Goal: Task Accomplishment & Management: Use online tool/utility

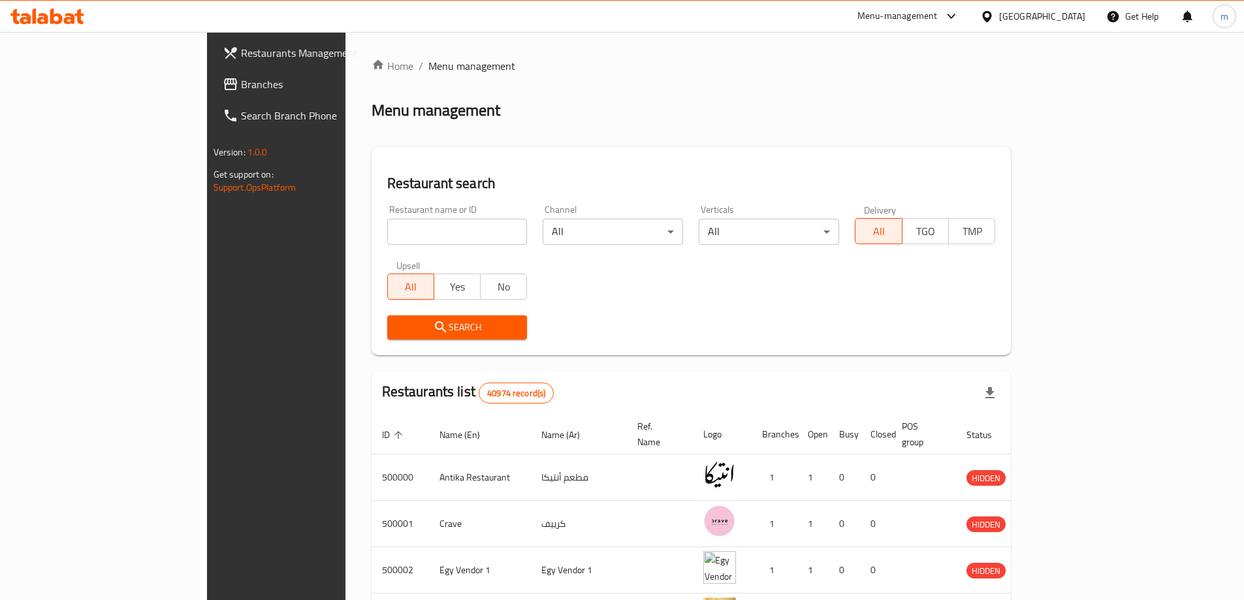
click at [241, 92] on span "Branches" at bounding box center [322, 84] width 163 height 16
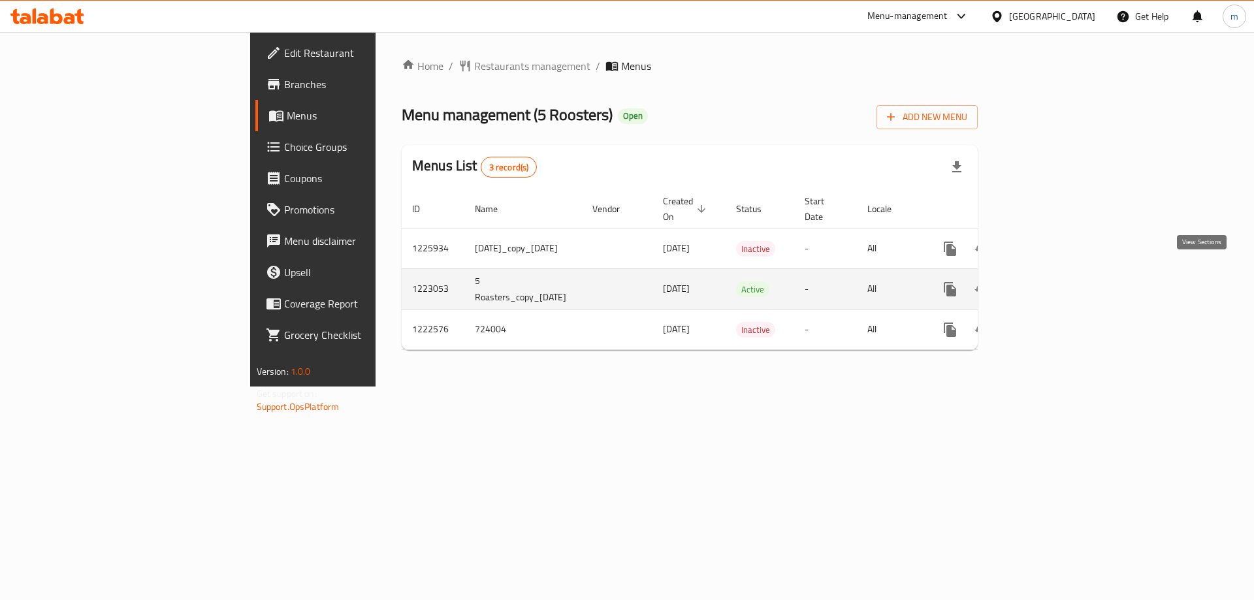
click at [1052, 281] on icon "enhanced table" at bounding box center [1044, 289] width 16 height 16
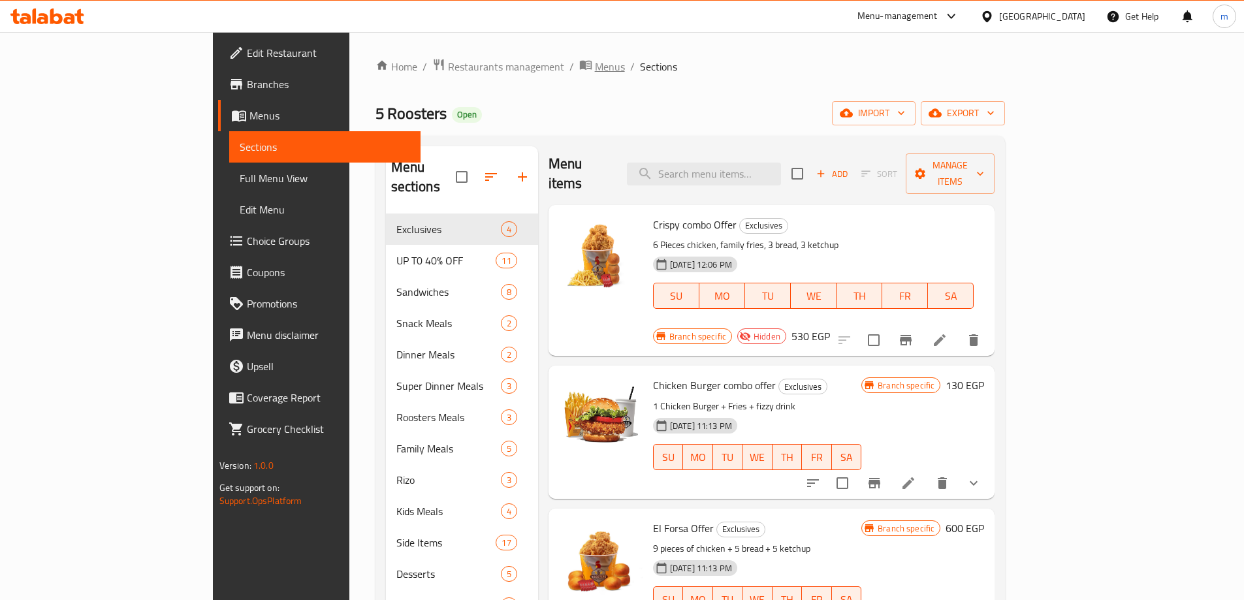
click at [595, 68] on span "Menus" at bounding box center [610, 67] width 30 height 16
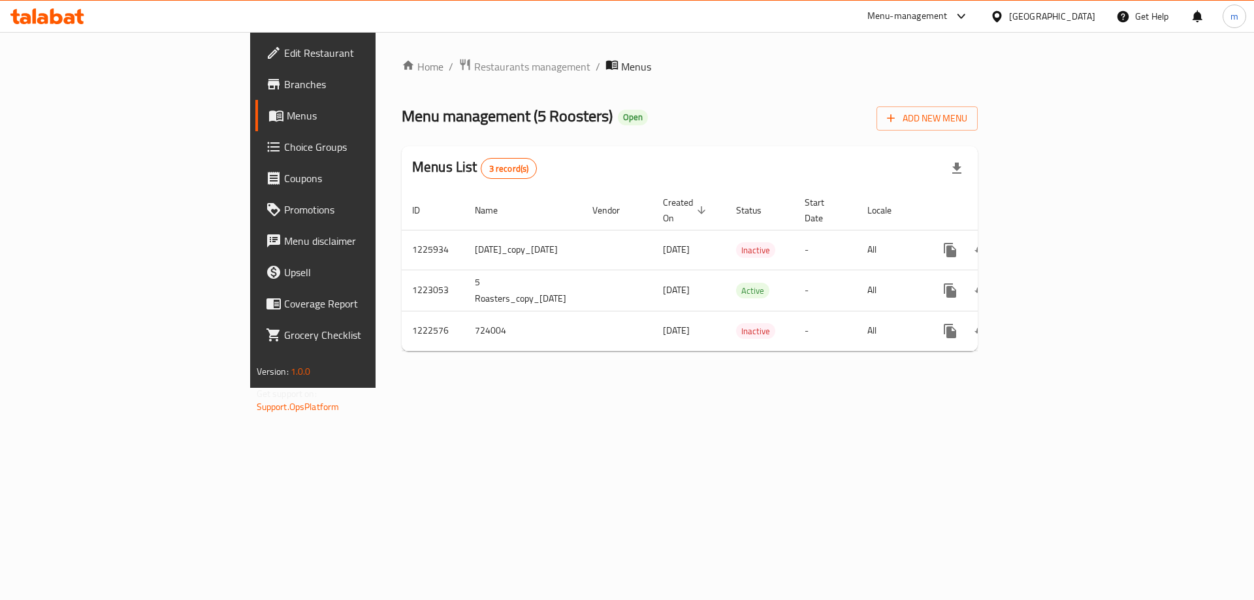
click at [284, 84] on span "Branches" at bounding box center [366, 84] width 165 height 16
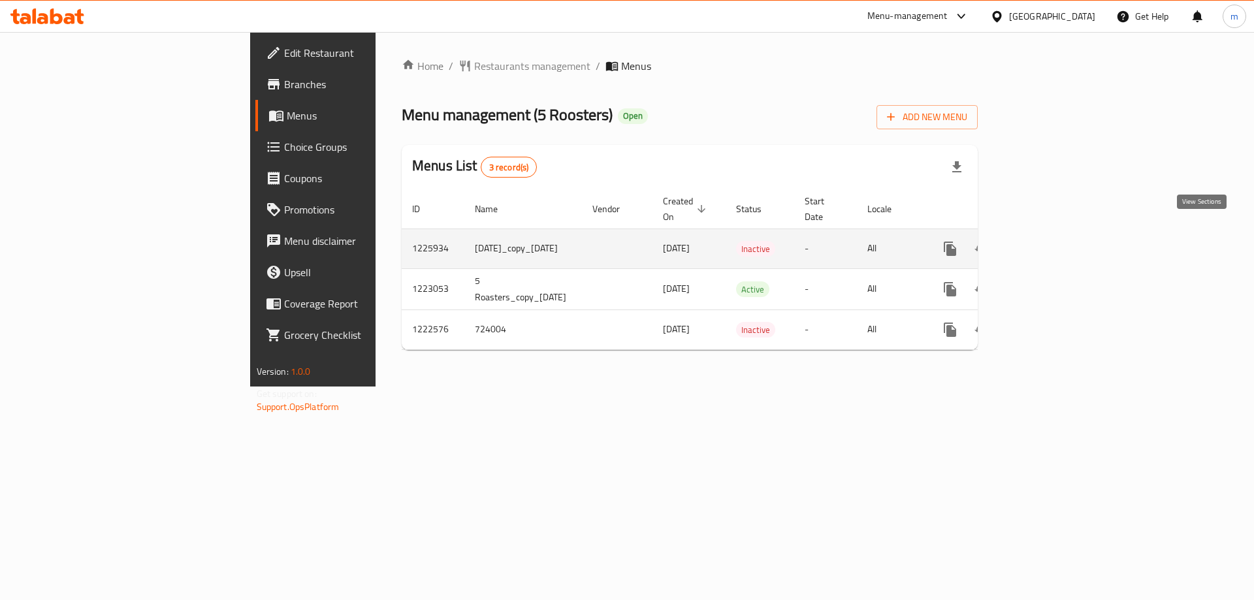
click at [1052, 241] on icon "enhanced table" at bounding box center [1044, 249] width 16 height 16
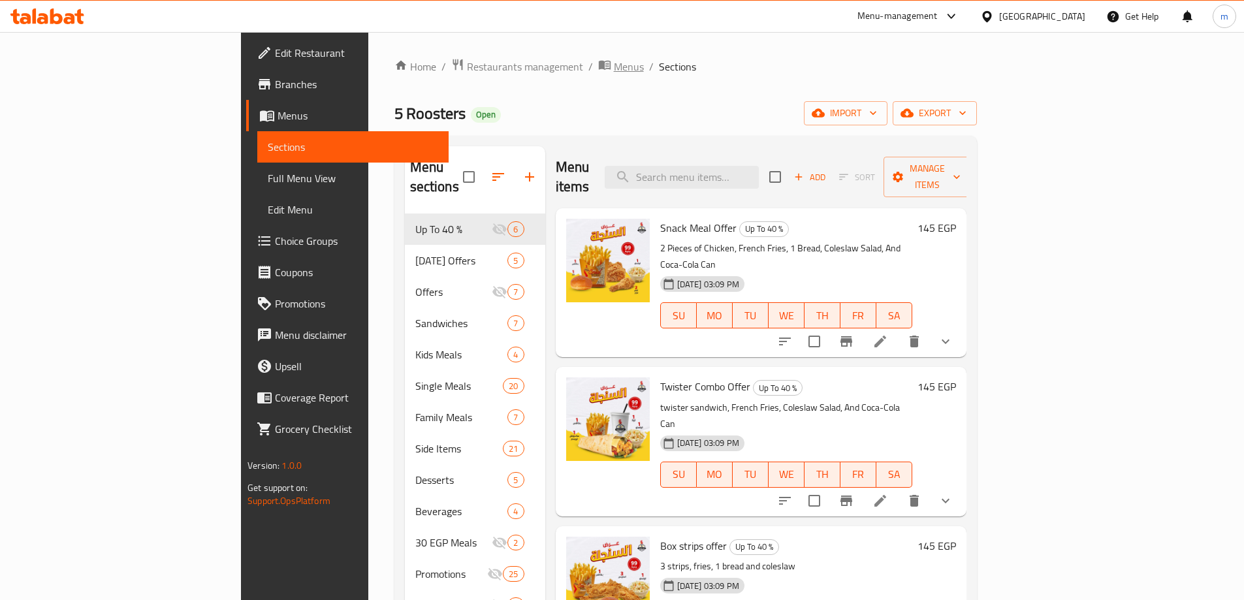
click at [614, 71] on span "Menus" at bounding box center [629, 67] width 30 height 16
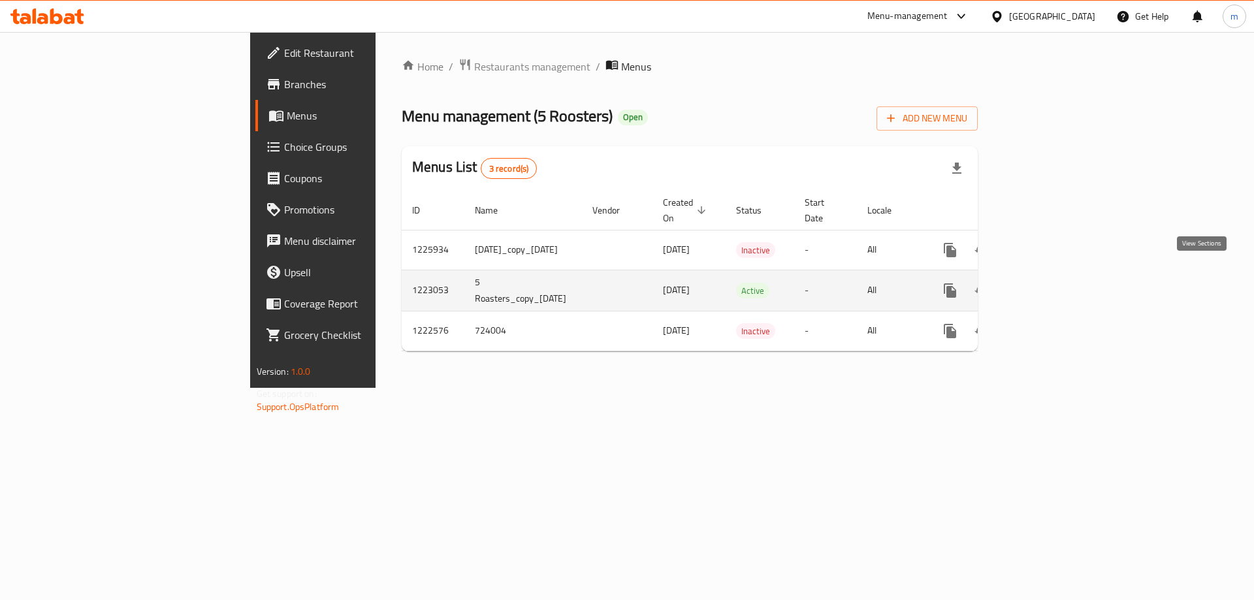
click at [1052, 283] on icon "enhanced table" at bounding box center [1044, 291] width 16 height 16
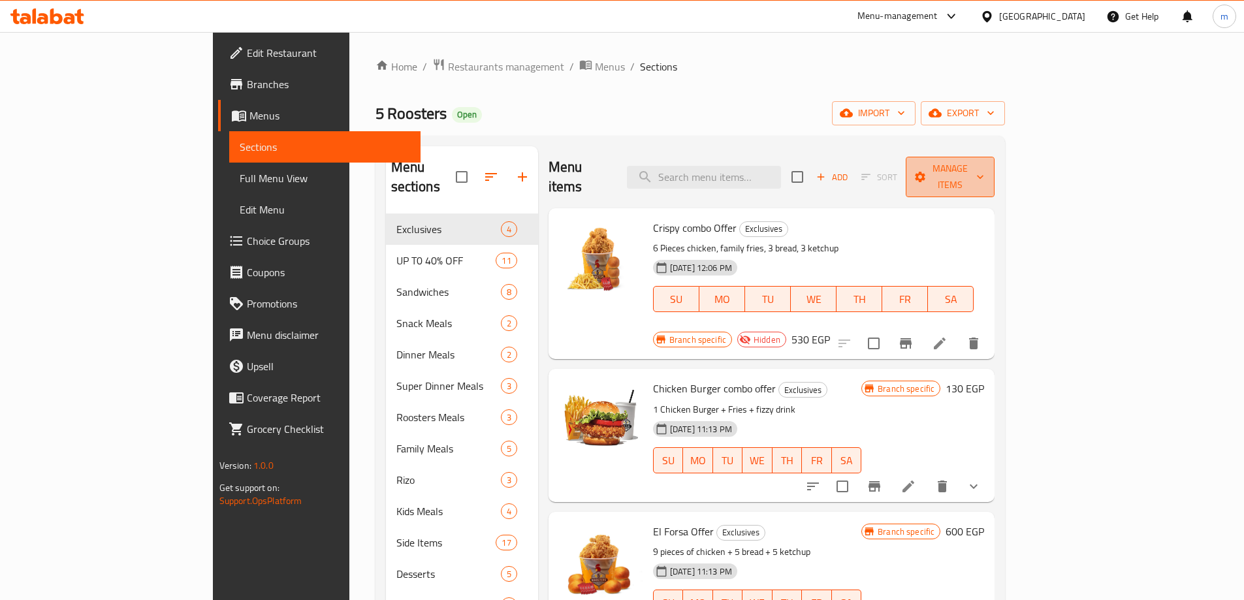
click at [984, 172] on span "Manage items" at bounding box center [950, 177] width 68 height 33
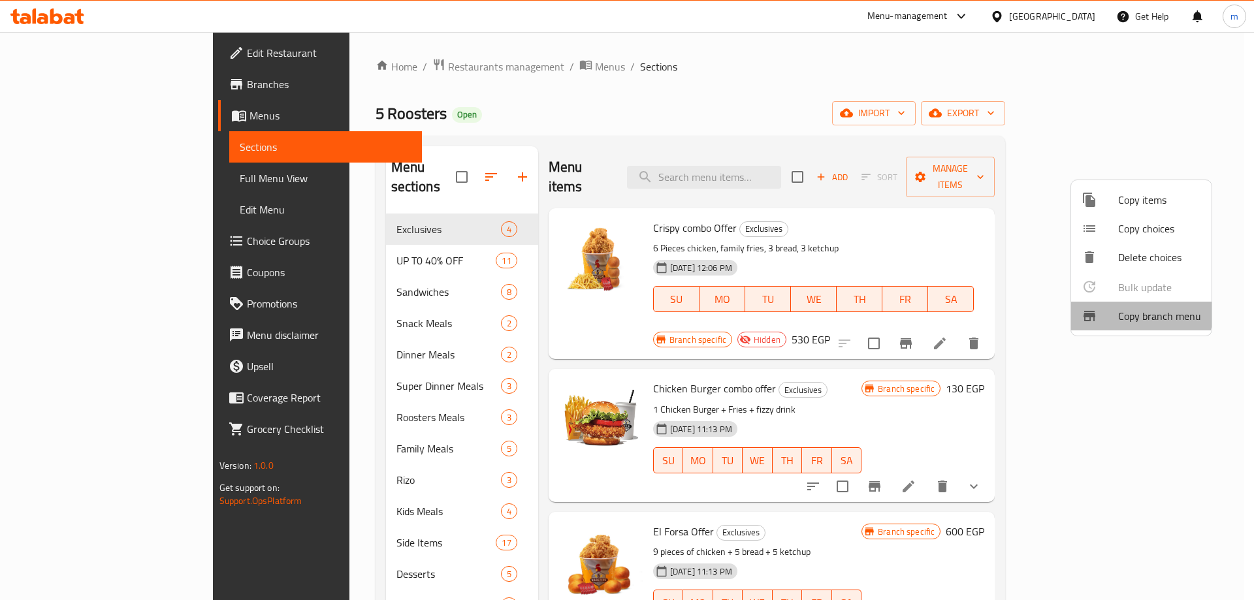
click at [1140, 313] on span "Copy branch menu" at bounding box center [1159, 316] width 83 height 16
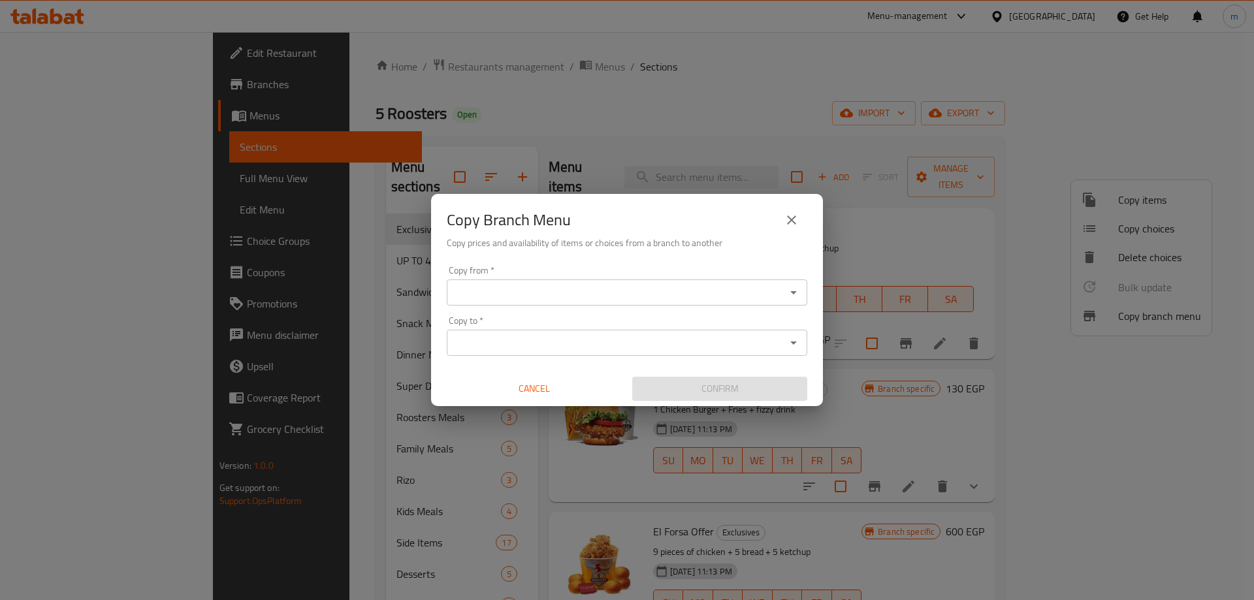
click at [799, 297] on icon "Open" at bounding box center [794, 293] width 16 height 16
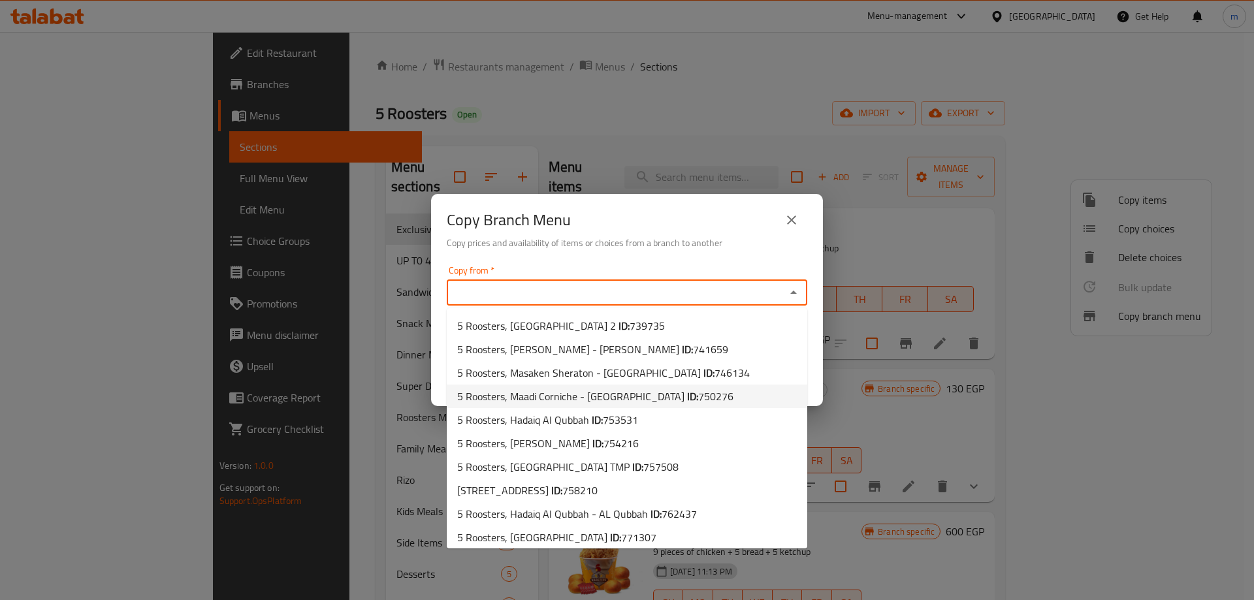
scroll to position [146, 0]
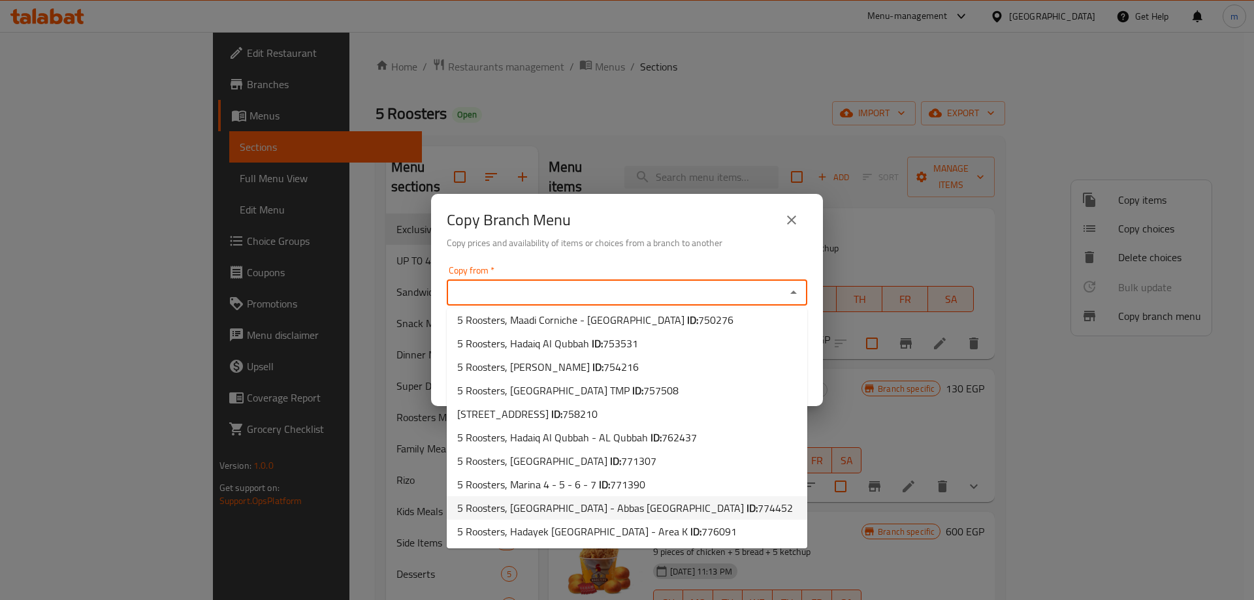
click at [699, 509] on li "5 Roosters, Nasr City - Abbas El Akkad ID: 774452" at bounding box center [627, 508] width 360 height 24
type input "5 Roosters, Nasr City - Abbas El Akkad"
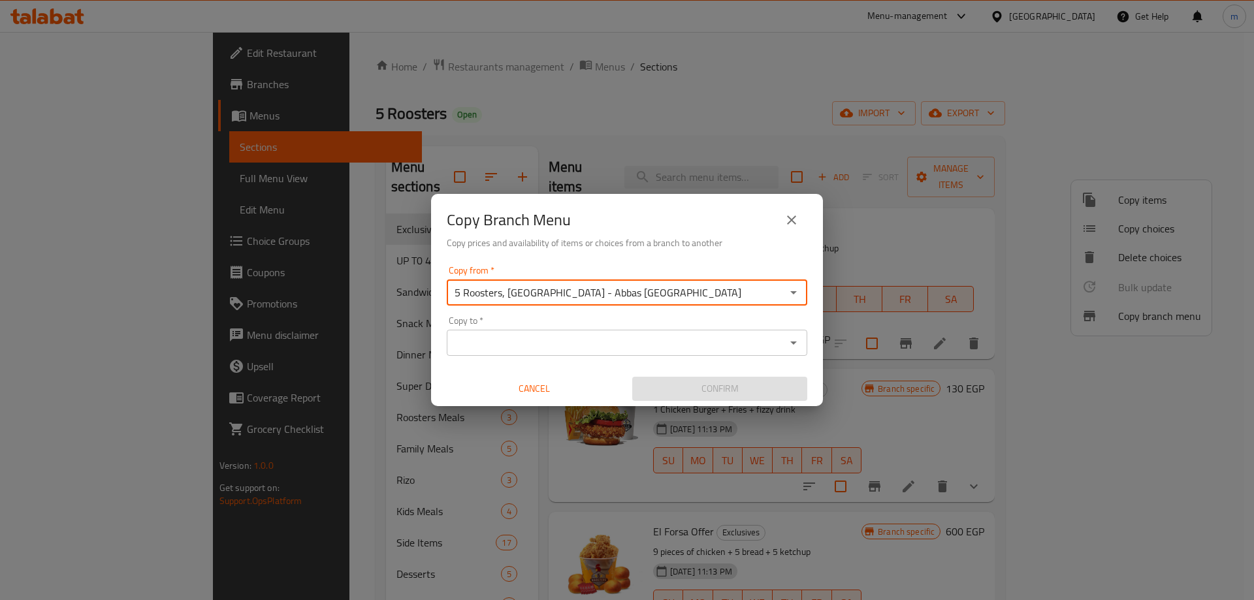
click at [795, 338] on icon "Open" at bounding box center [794, 343] width 16 height 16
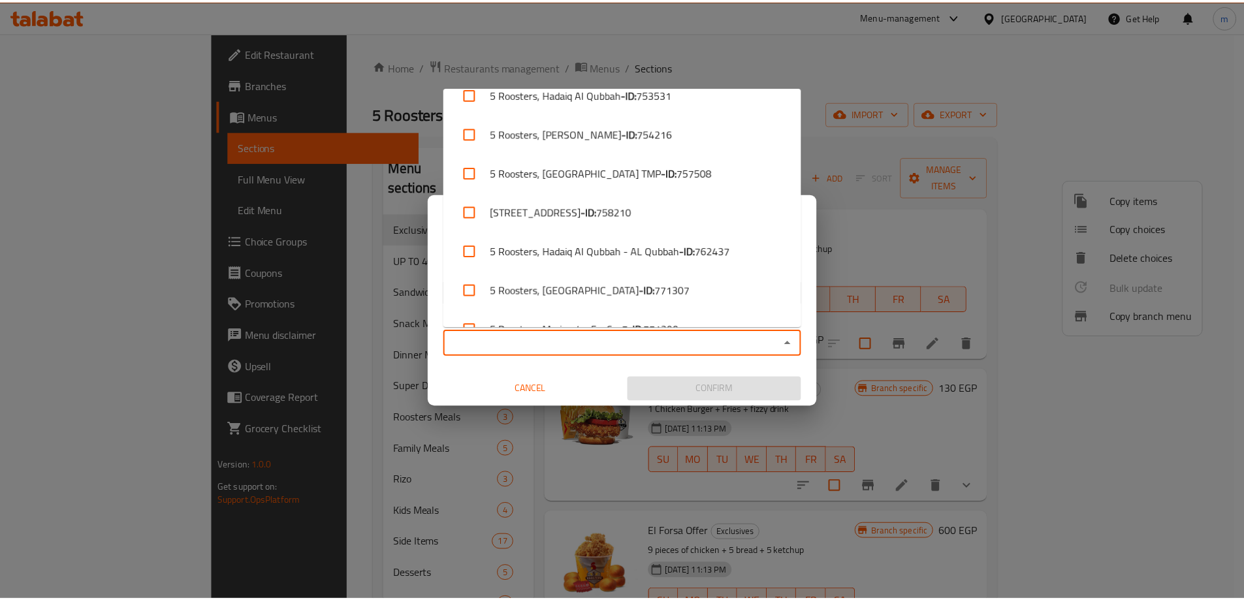
scroll to position [397, 0]
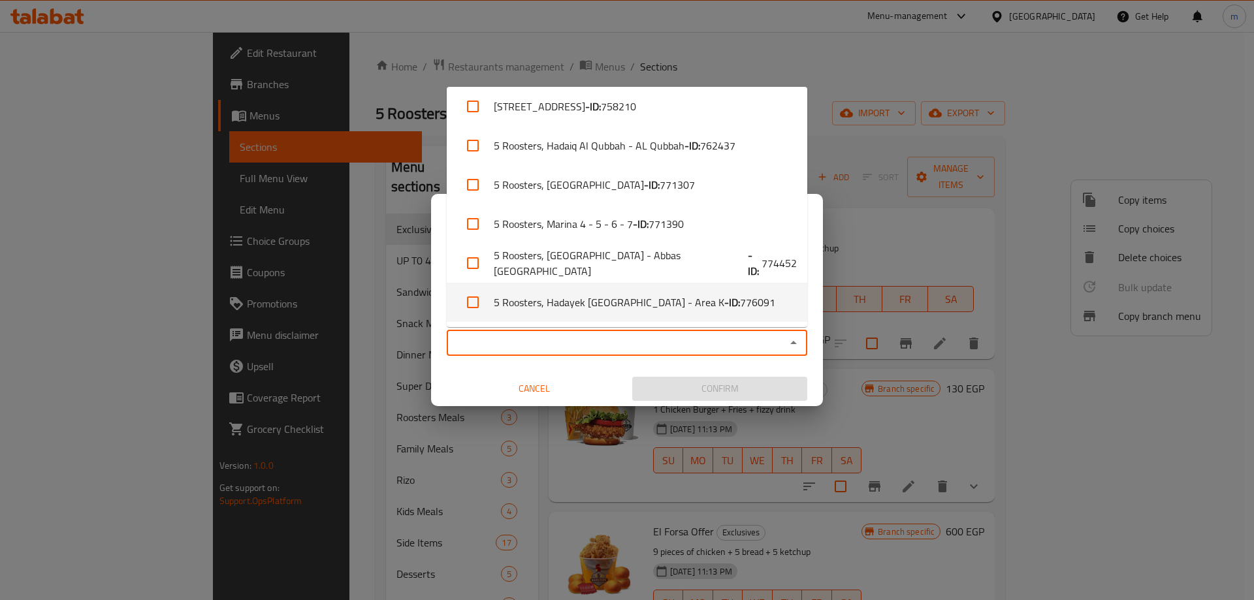
click at [580, 308] on li "5 Roosters, Hadayek El Ahram - Area K - ID: 776091" at bounding box center [627, 302] width 360 height 39
checkbox input "true"
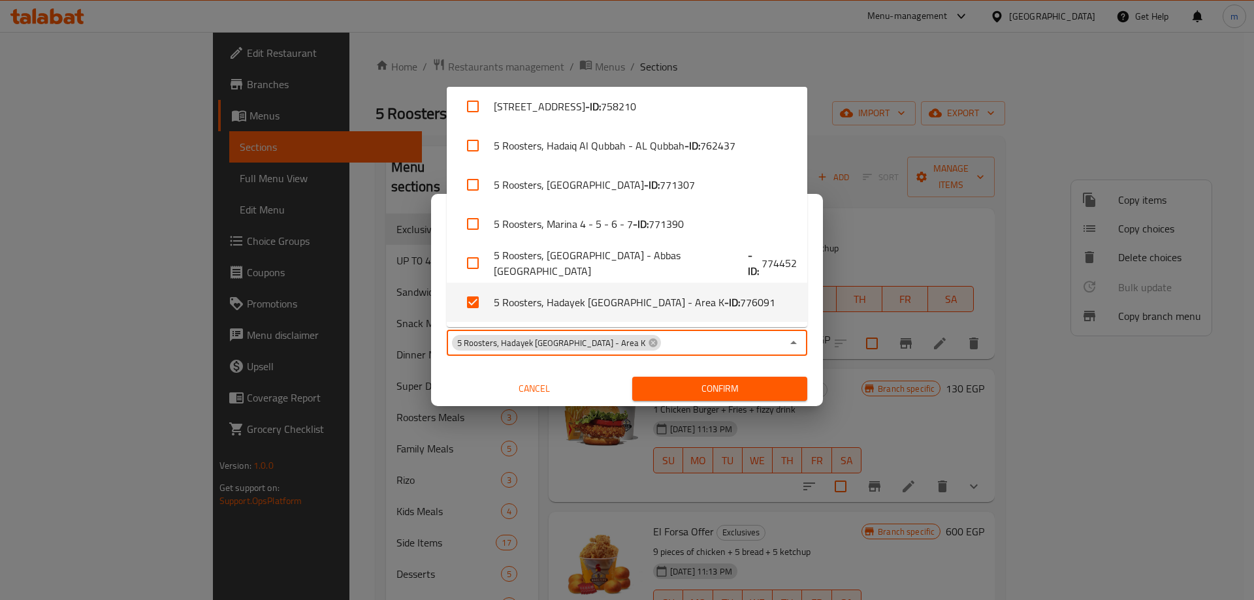
click at [456, 373] on div "Cancel" at bounding box center [533, 389] width 185 height 35
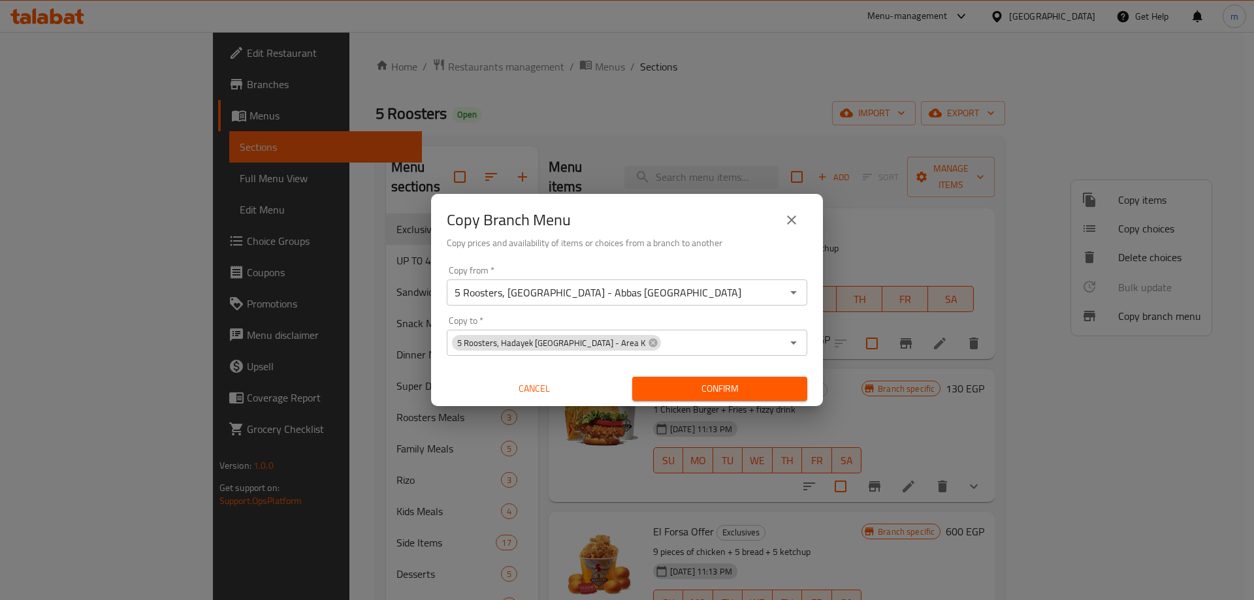
click at [667, 289] on input "5 Roosters, Nasr City - Abbas El Akkad" at bounding box center [616, 292] width 331 height 18
click at [682, 250] on h6 "Copy prices and availability of items or choices from a branch to another" at bounding box center [627, 243] width 360 height 14
click at [691, 332] on div "5 Roosters, Hadayek El Ahram - Area K Copy to *" at bounding box center [627, 343] width 360 height 26
click at [711, 247] on h6 "Copy prices and availability of items or choices from a branch to another" at bounding box center [627, 243] width 360 height 14
click at [701, 386] on span "Confirm" at bounding box center [720, 389] width 154 height 16
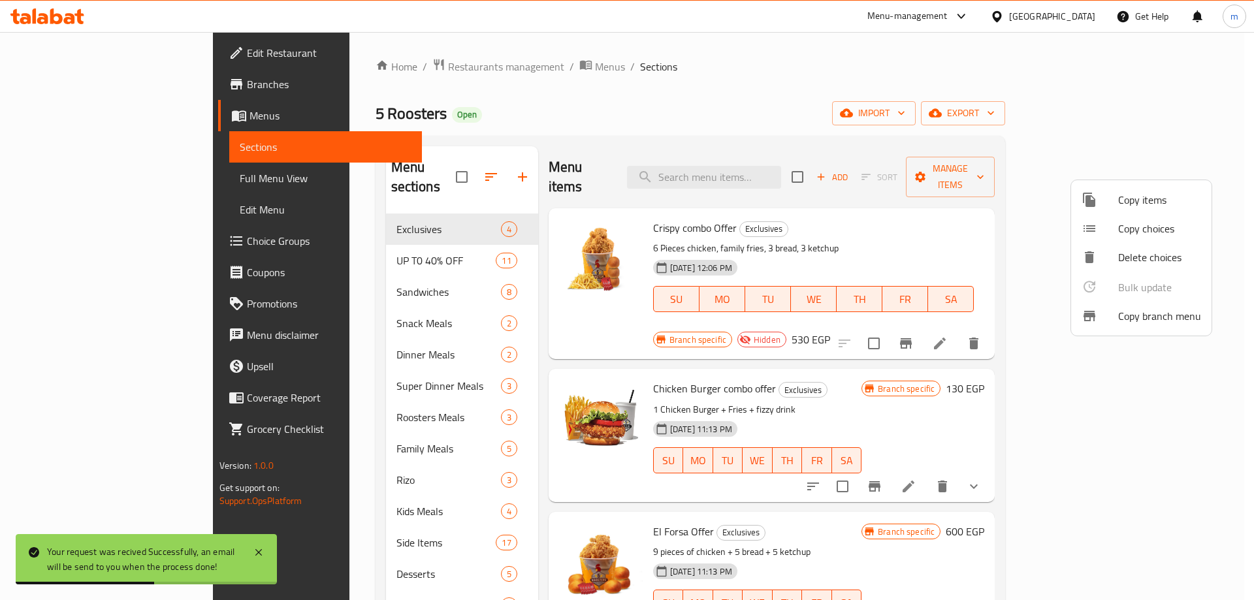
click at [118, 88] on div at bounding box center [627, 300] width 1254 height 600
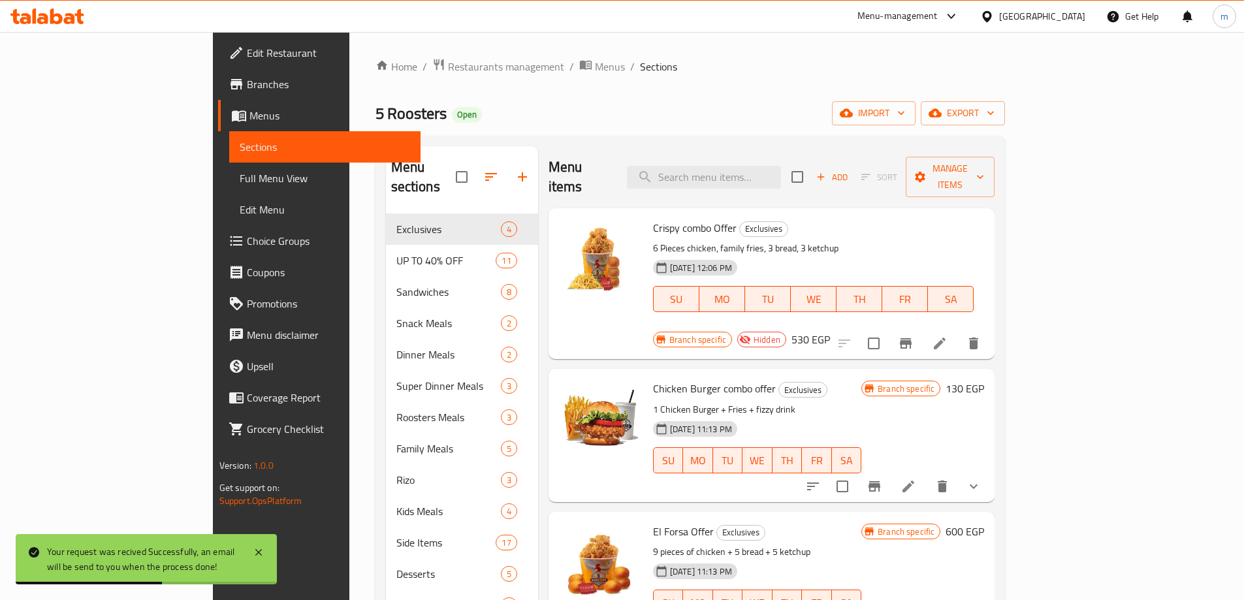
click at [247, 88] on span "Branches" at bounding box center [328, 84] width 163 height 16
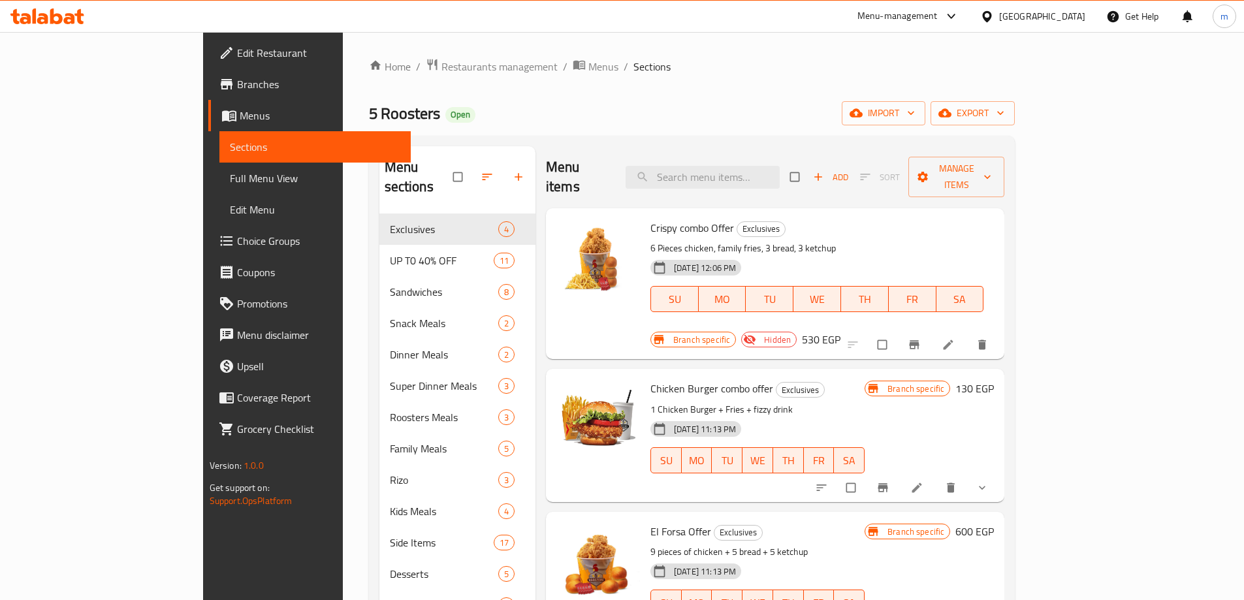
click at [240, 113] on span "Menus" at bounding box center [320, 116] width 161 height 16
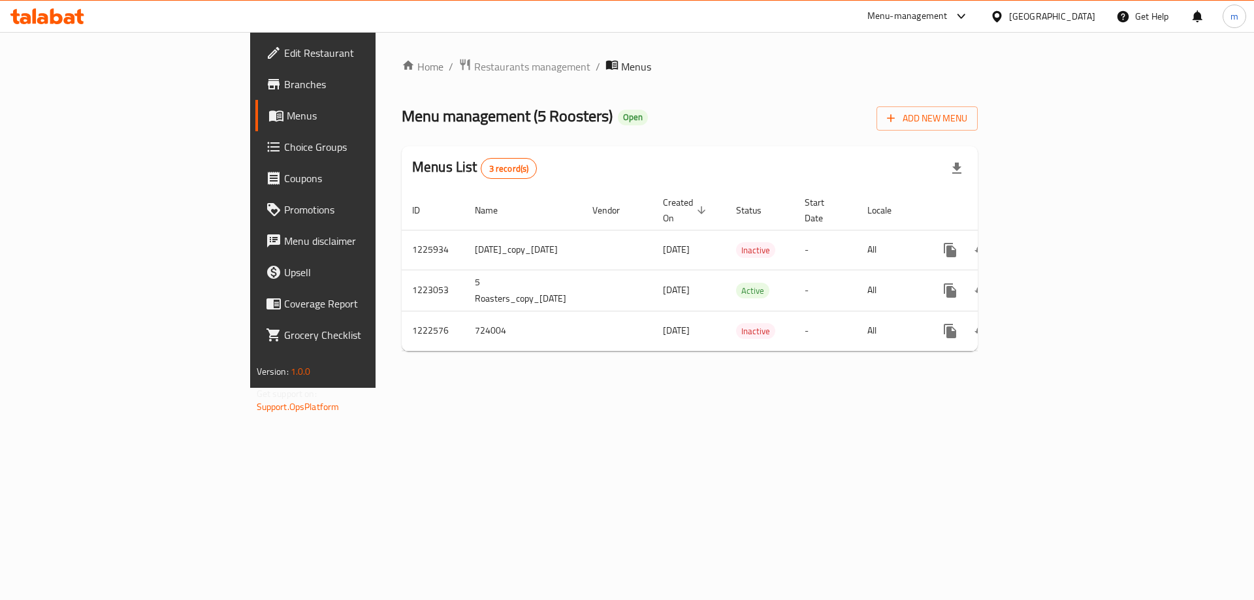
click at [604, 360] on div "Home / Restaurants management / Menus Menu management ( 5 Roosters ) Open Add N…" at bounding box center [690, 210] width 628 height 356
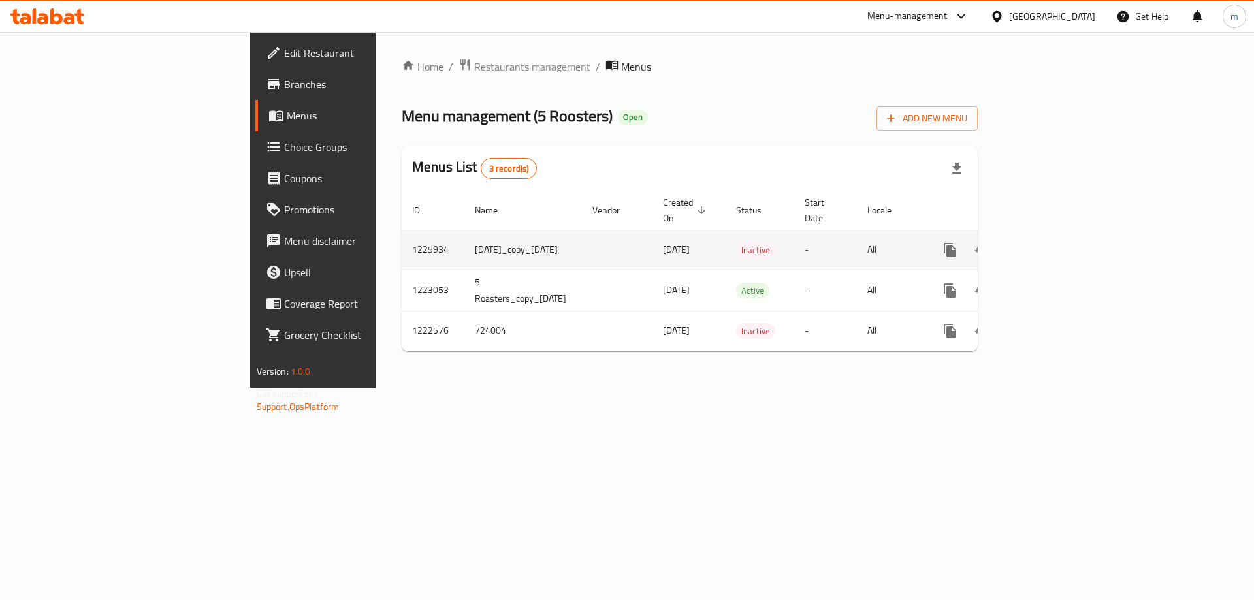
drag, startPoint x: 520, startPoint y: 237, endPoint x: 580, endPoint y: 242, distance: 60.3
click at [652, 242] on td "11/03/2024" at bounding box center [688, 250] width 73 height 40
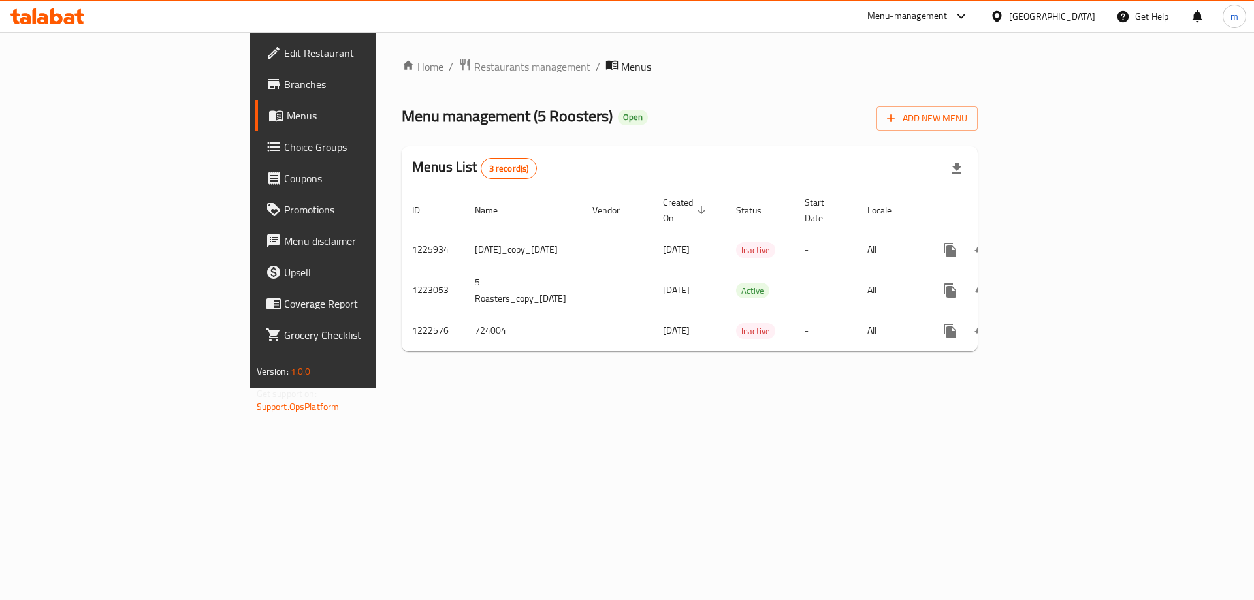
click at [675, 388] on div "Home / Restaurants management / Menus Menu management ( 5 Roosters ) Open Add N…" at bounding box center [690, 210] width 628 height 356
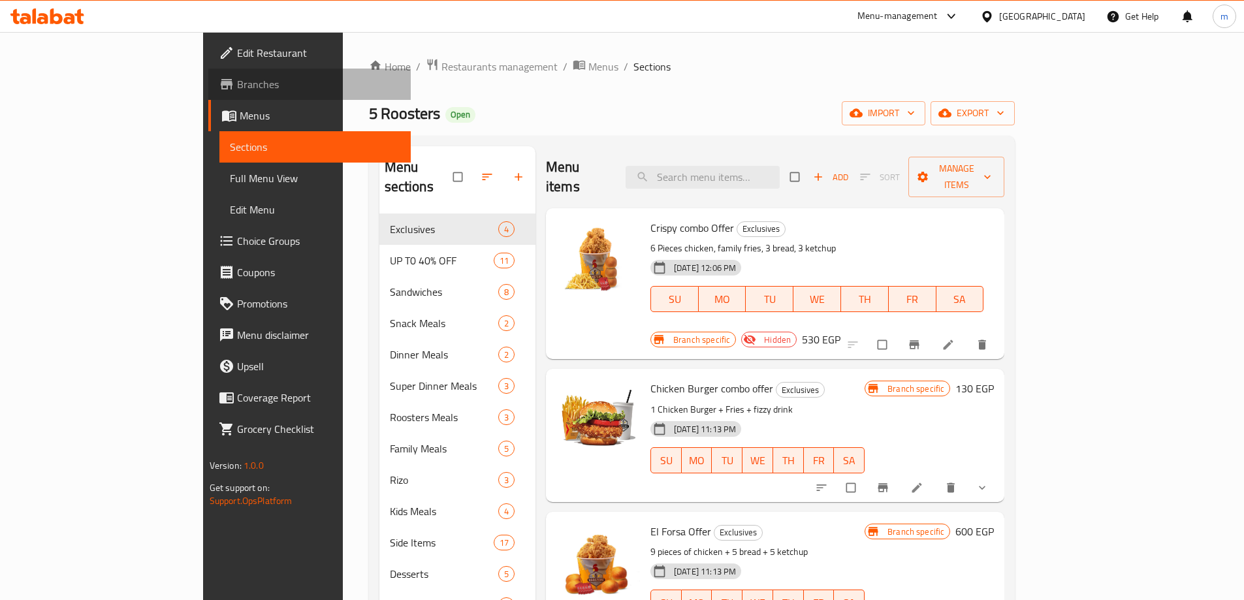
click at [237, 84] on span "Branches" at bounding box center [318, 84] width 163 height 16
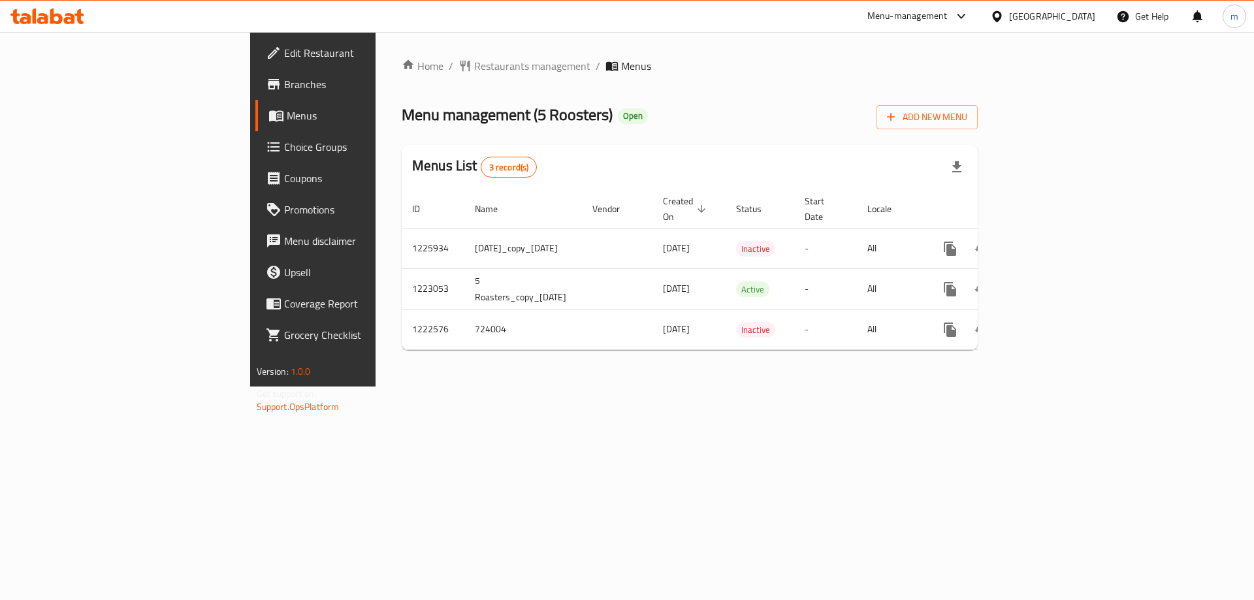
click at [255, 74] on link "Branches" at bounding box center [357, 84] width 204 height 31
